Goal: Complete application form: Complete application form

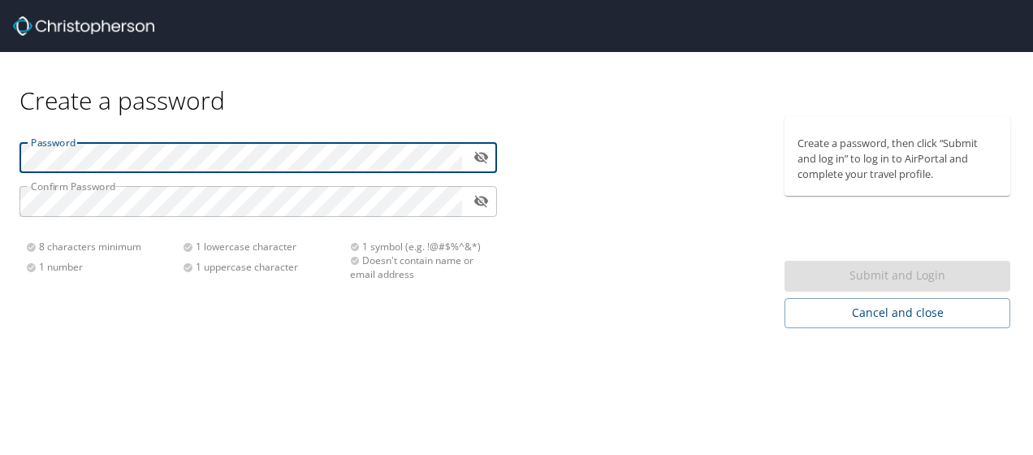
click at [902, 270] on div "Submit and Login" at bounding box center [897, 277] width 226 height 32
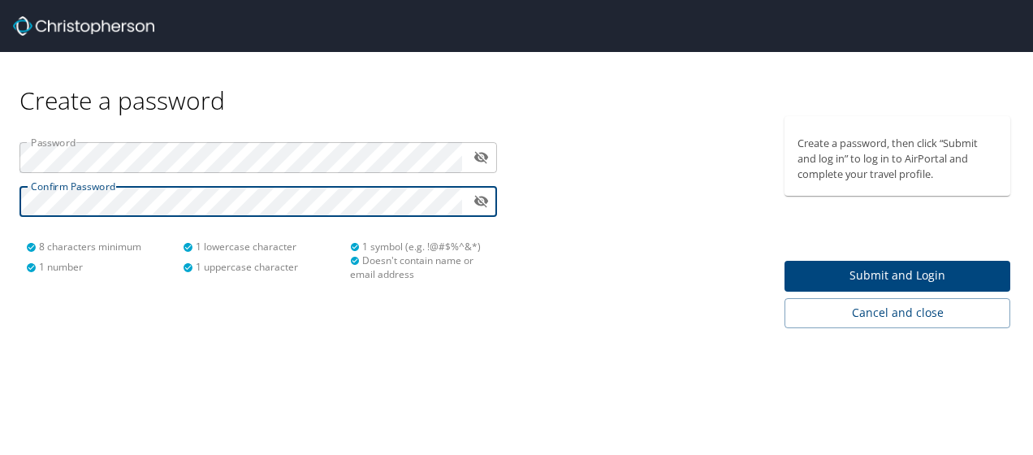
click at [875, 274] on span "Submit and Login" at bounding box center [897, 276] width 200 height 20
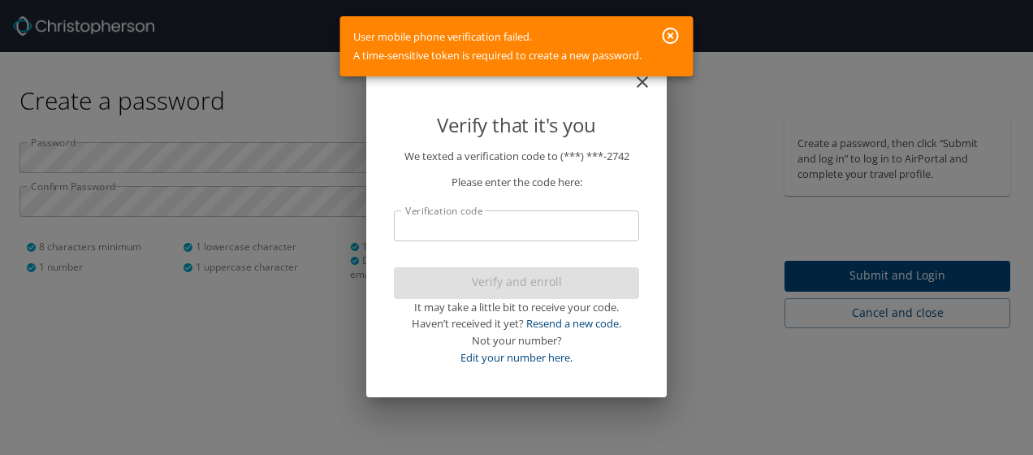
click at [497, 216] on input "Verification code" at bounding box center [516, 225] width 245 height 31
click at [673, 34] on icon "button" at bounding box center [671, 36] width 16 height 16
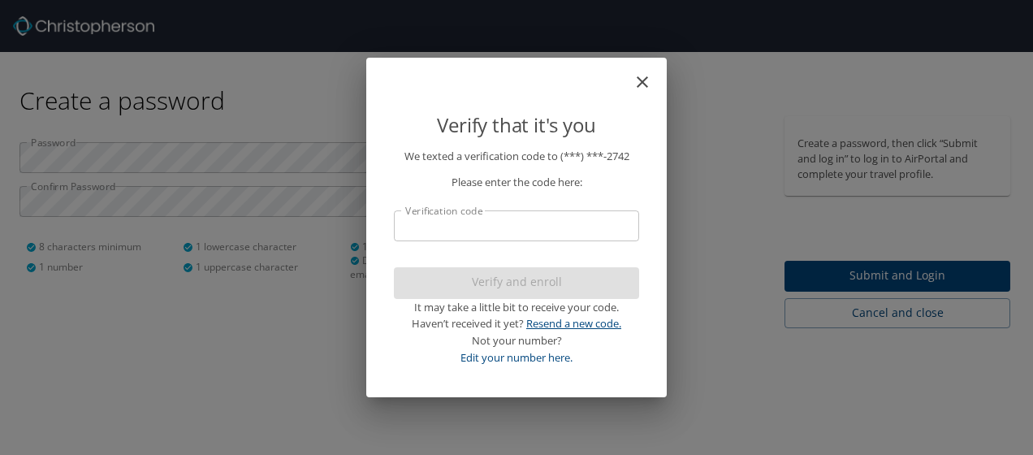
click at [560, 325] on link "Resend a new code." at bounding box center [573, 323] width 95 height 15
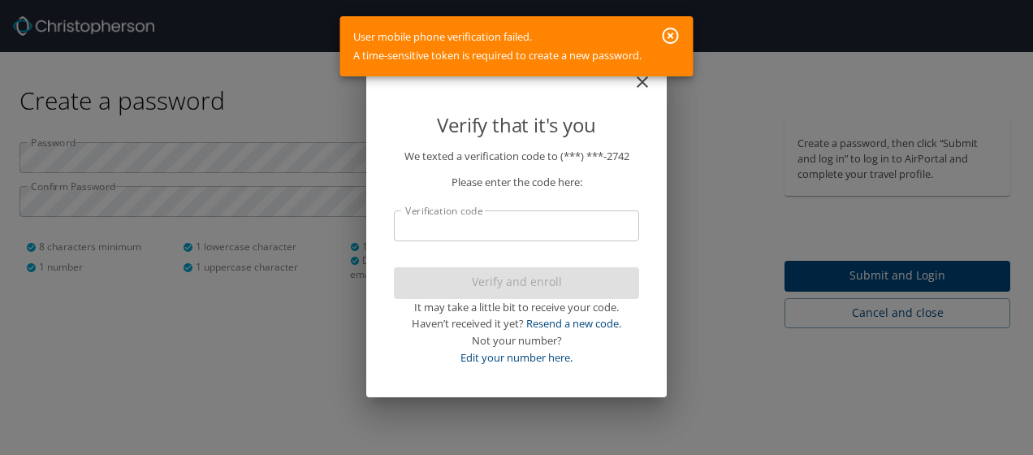
click at [674, 36] on icon "button" at bounding box center [670, 35] width 19 height 19
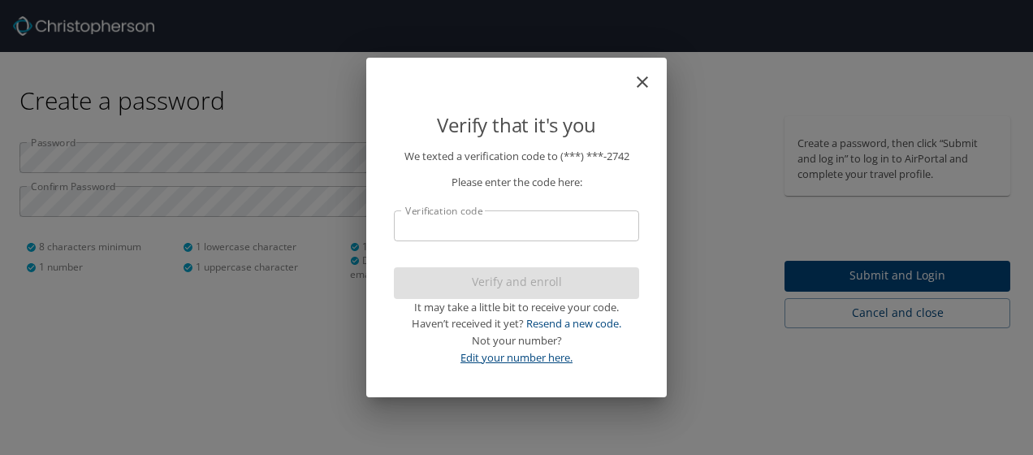
click at [523, 351] on link "Edit your number here." at bounding box center [516, 357] width 112 height 15
select select "US"
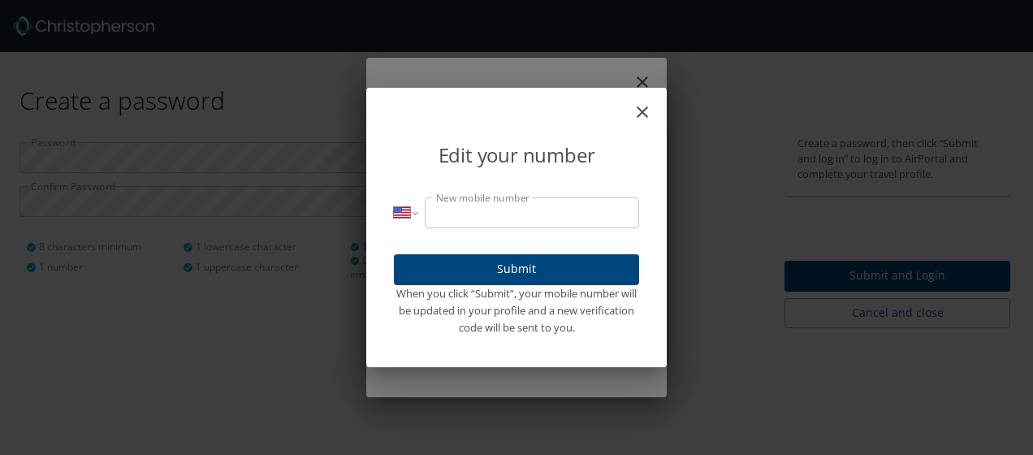
click at [452, 210] on input "New mobile number" at bounding box center [532, 212] width 214 height 31
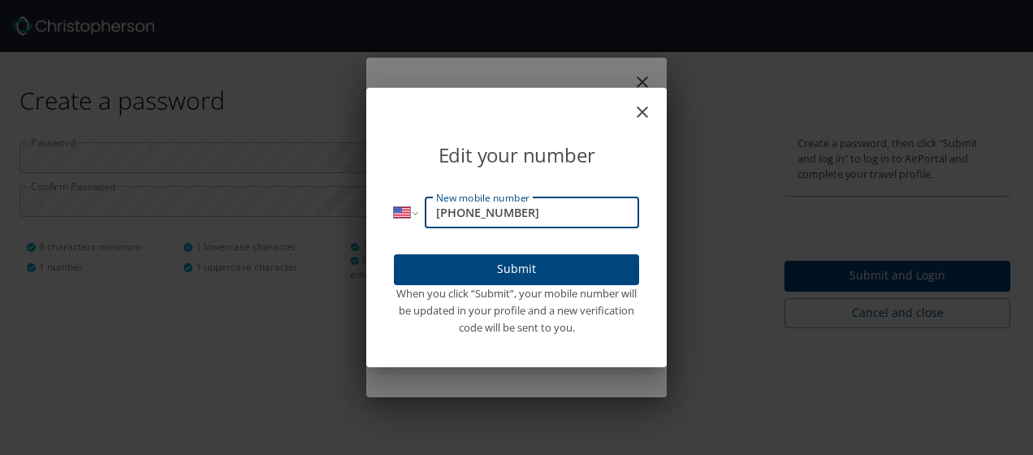
type input "[PHONE_NUMBER]"
click at [510, 256] on button "Submit" at bounding box center [516, 270] width 245 height 32
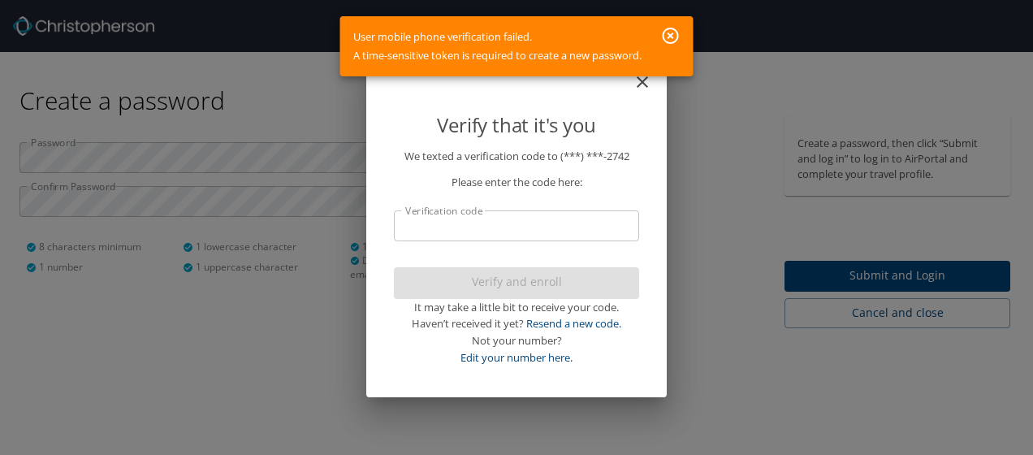
click at [672, 32] on icon "button" at bounding box center [670, 35] width 19 height 19
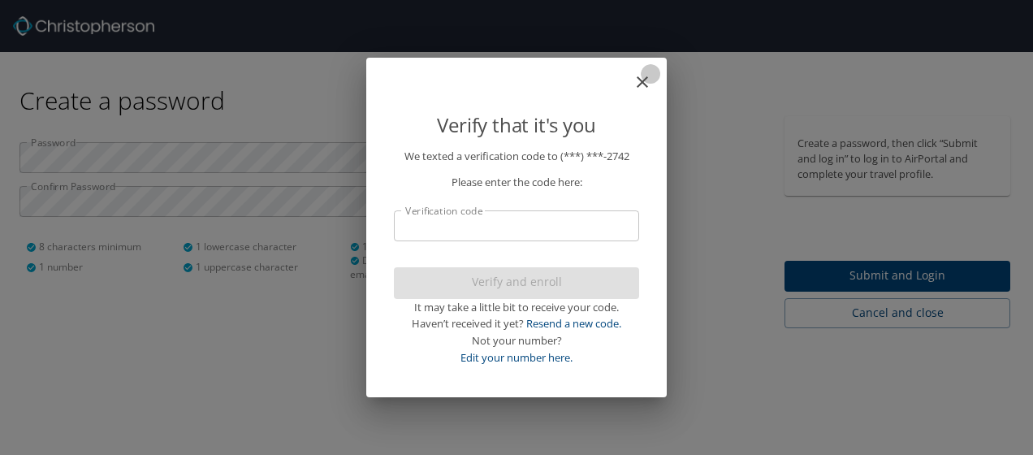
click at [646, 78] on icon "close" at bounding box center [642, 81] width 11 height 11
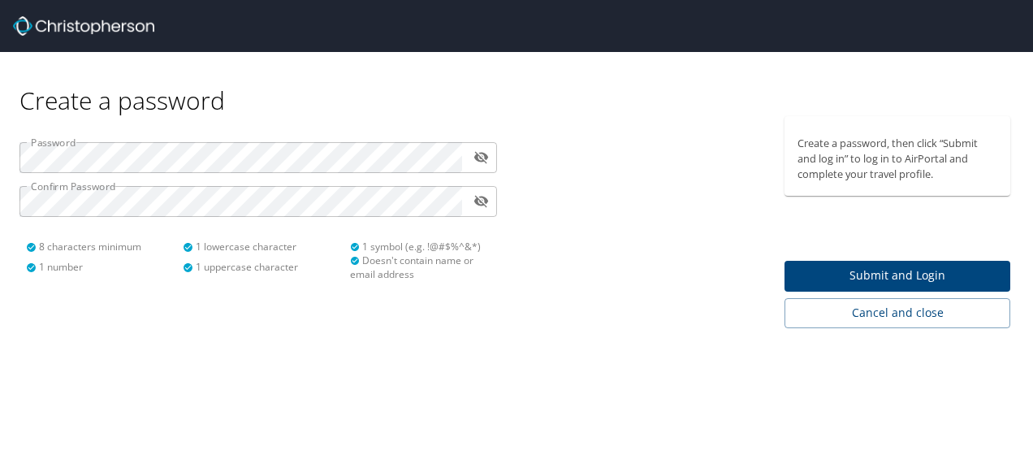
click at [475, 158] on icon "toggle password visibility" at bounding box center [480, 158] width 15 height 12
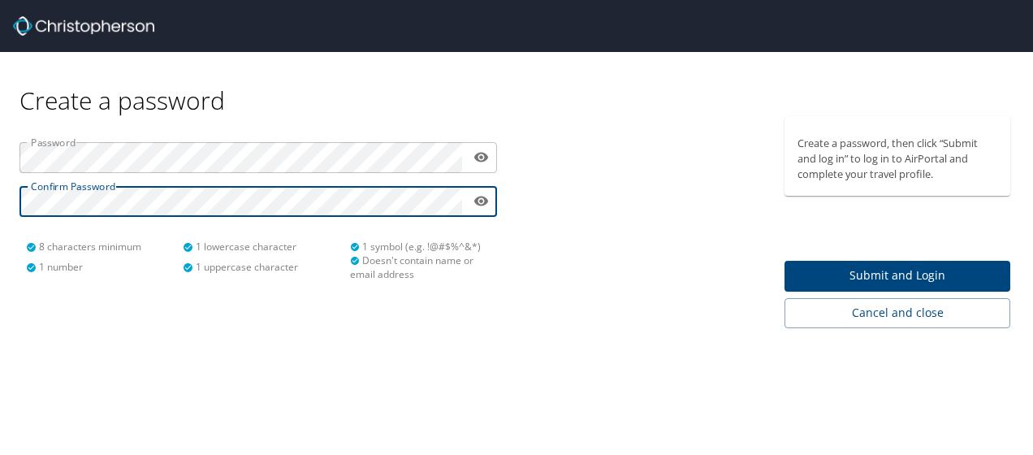
click at [900, 264] on button "Submit and Login" at bounding box center [897, 277] width 226 height 32
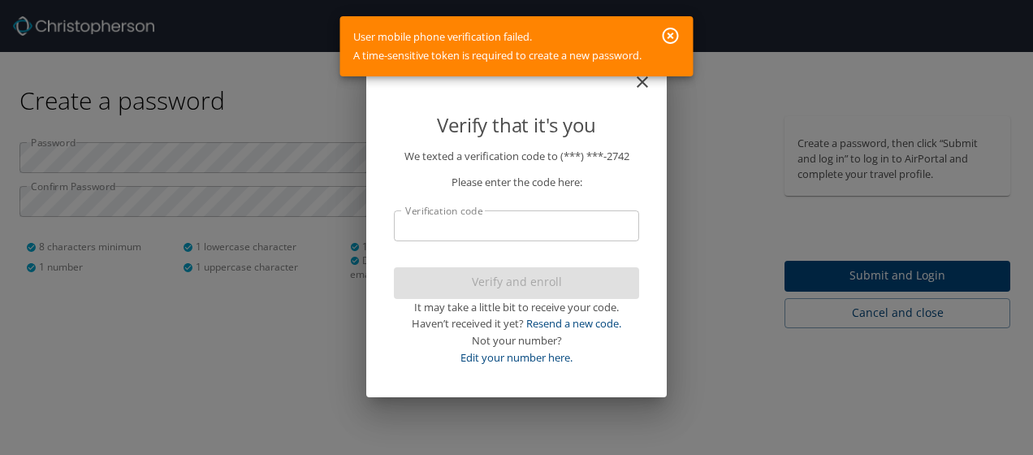
click at [673, 34] on icon "button" at bounding box center [671, 36] width 16 height 16
